Goal: Task Accomplishment & Management: Manage account settings

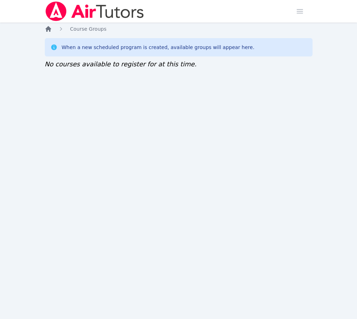
click at [49, 31] on icon "Breadcrumb" at bounding box center [48, 29] width 6 height 6
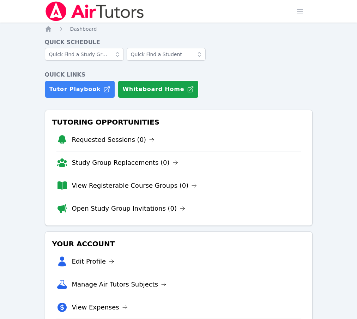
click at [121, 56] on icon at bounding box center [117, 54] width 7 height 7
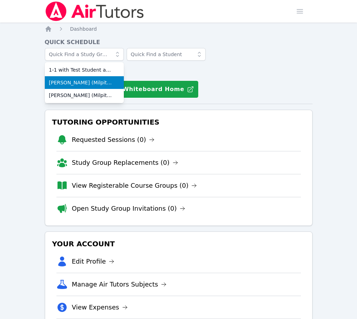
click at [60, 84] on span "Pomeroy (Milpitas) 2nd-6th Grade ESL Reading Groups" at bounding box center [84, 82] width 71 height 7
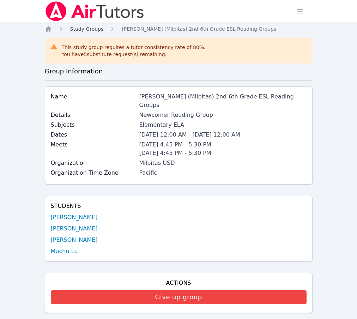
click at [98, 30] on span "Study Groups" at bounding box center [86, 29] width 33 height 6
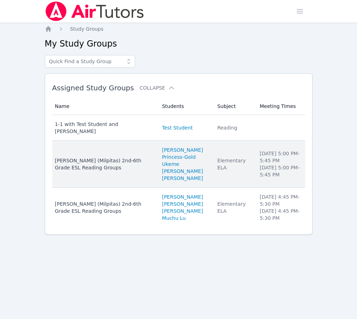
click at [62, 171] on div "Spangler (Milpitas) 2nd-6th Grade ESL Reading Groups" at bounding box center [104, 164] width 99 height 14
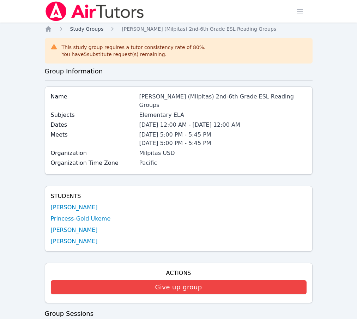
click at [83, 32] on span "Study Groups" at bounding box center [86, 29] width 33 height 6
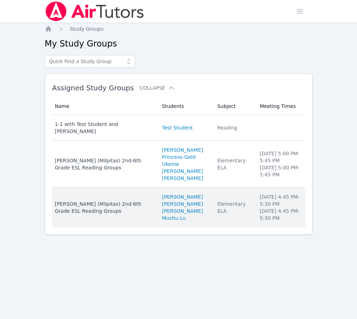
click at [107, 214] on td "Name Pomeroy (Milpitas) 2nd-6th Grade ESL Reading Groups" at bounding box center [105, 207] width 106 height 39
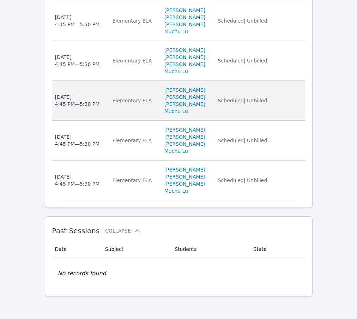
scroll to position [655, 0]
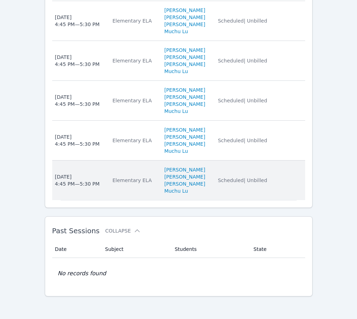
click at [110, 200] on td "Subject Elementary ELA" at bounding box center [134, 179] width 52 height 39
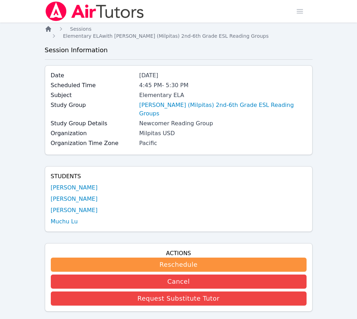
click at [48, 32] on icon "Breadcrumb" at bounding box center [48, 28] width 7 height 7
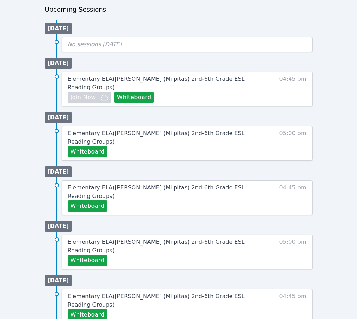
scroll to position [365, 0]
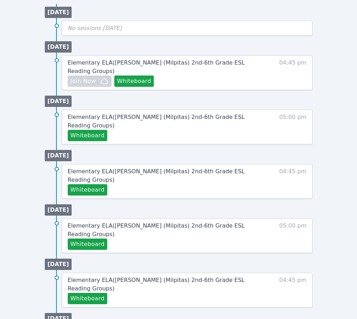
click at [260, 90] on div "Elementary ELA ( Pomeroy (Milpitas) 2nd-6th Grade ESL Reading Groups ) Hidden J…" at bounding box center [187, 72] width 251 height 35
click at [220, 87] on div "Hidden Join Now Whiteboard" at bounding box center [157, 80] width 179 height 11
click at [241, 184] on link "Elementary ELA ( Pomeroy (Milpitas) 2nd-6th Grade ESL Reading Groups )" at bounding box center [157, 175] width 179 height 17
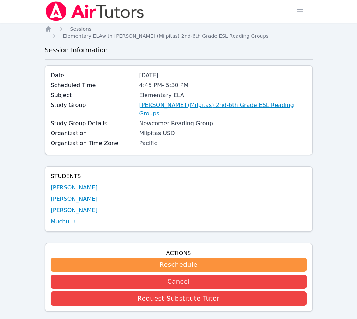
click at [260, 105] on link "Pomeroy (Milpitas) 2nd-6th Grade ESL Reading Groups" at bounding box center [222, 109] width 167 height 17
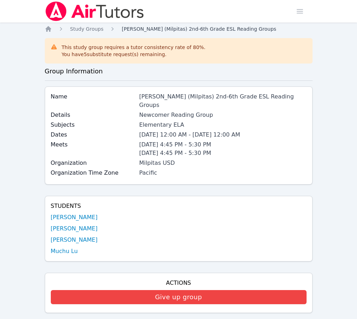
click at [154, 28] on span "Pomeroy (Milpitas) 2nd-6th Grade ESL Reading Groups" at bounding box center [199, 29] width 154 height 6
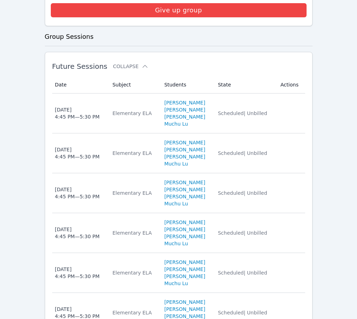
scroll to position [288, 0]
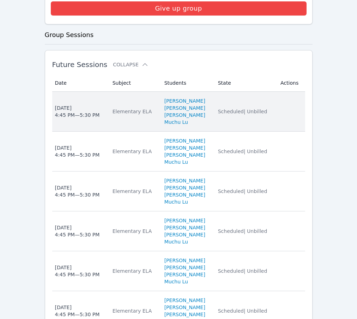
click at [82, 132] on td "Date Wed Dec 17 4:45 PM — 5:30 PM" at bounding box center [80, 112] width 56 height 40
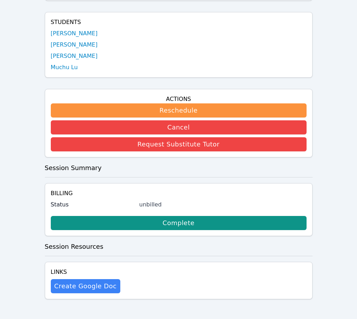
scroll to position [167, 0]
click at [274, 271] on div "Links Create Google Doc" at bounding box center [179, 280] width 268 height 37
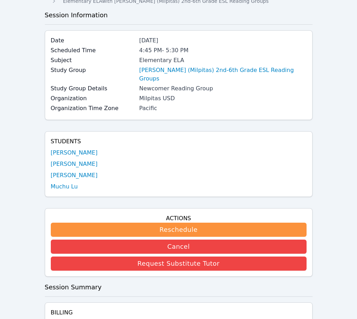
scroll to position [0, 0]
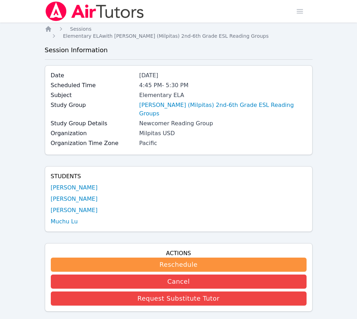
click at [335, 83] on div "Home Sessions Study Groups Students Messages Open user menu Michelle Foster Ope…" at bounding box center [178, 236] width 357 height 473
